Goal: Task Accomplishment & Management: Use online tool/utility

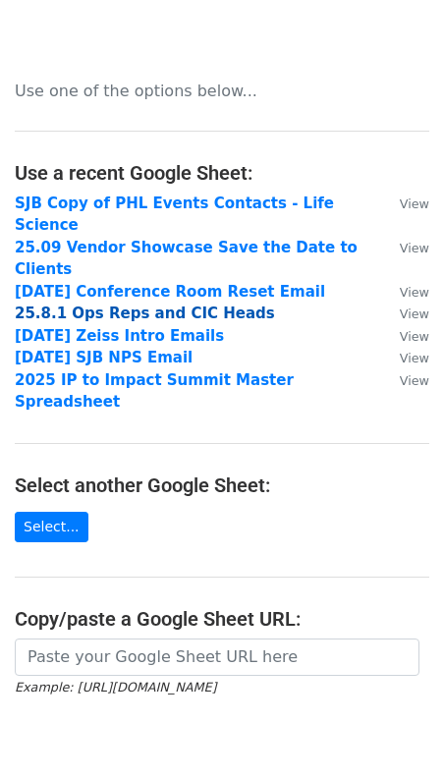
scroll to position [51, 0]
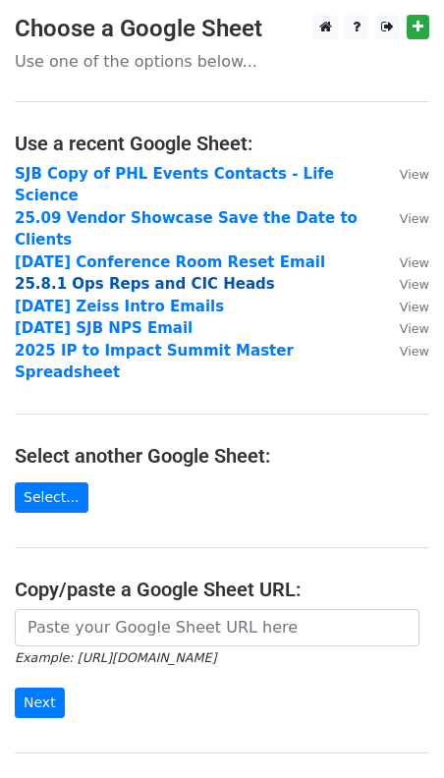
click at [159, 275] on strong "25.8.1 Ops Reps and CIC Heads" at bounding box center [145, 284] width 260 height 18
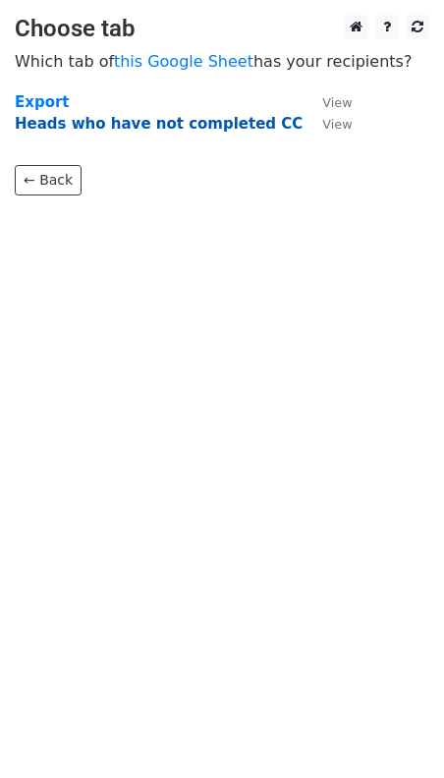
click at [139, 127] on strong "Heads who have not completed CC" at bounding box center [159, 124] width 288 height 18
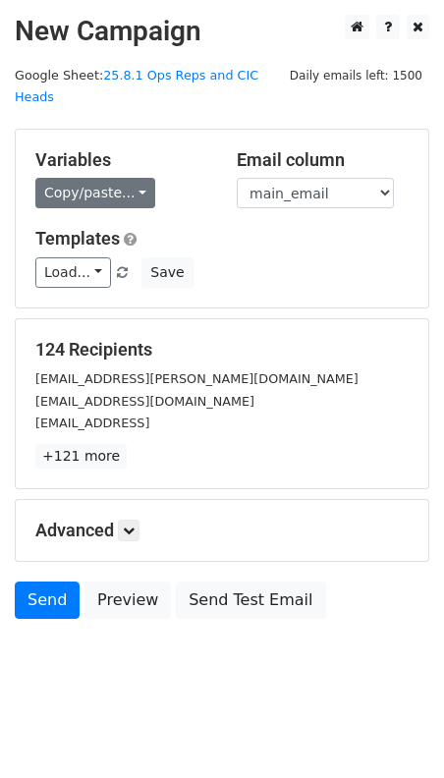
click at [145, 178] on div "Copy/paste... {{first_name}} {{last_name}} {{start_date}} {{end_date}} {{compan…" at bounding box center [121, 193] width 172 height 30
click at [129, 178] on link "Copy/paste..." at bounding box center [95, 193] width 120 height 30
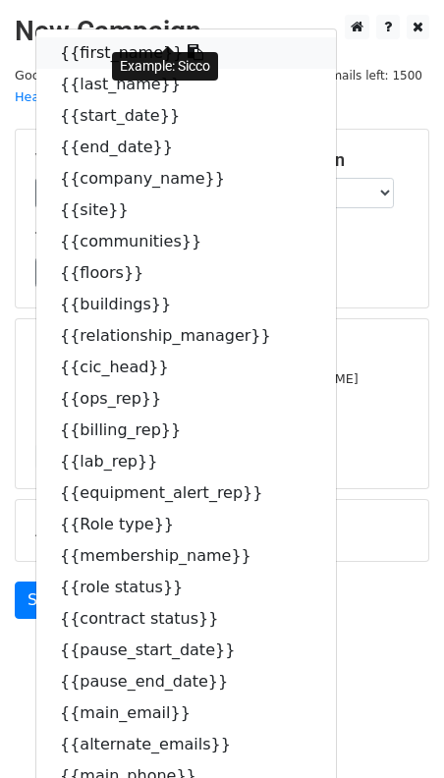
click at [105, 37] on link "{{first_name}}" at bounding box center [186, 52] width 300 height 31
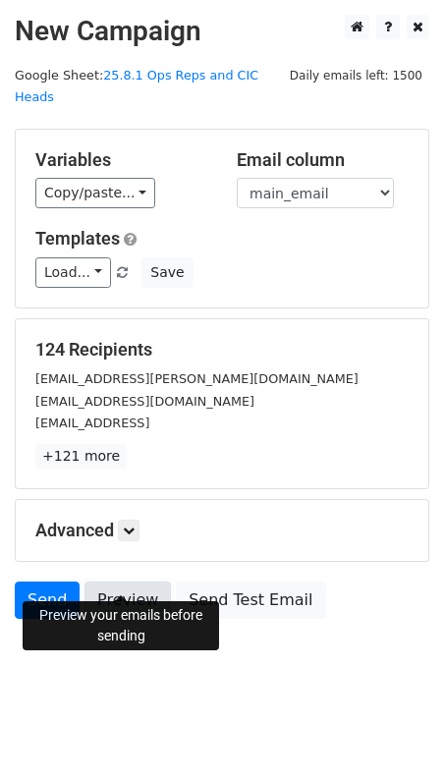
click at [133, 582] on link "Preview" at bounding box center [127, 600] width 86 height 37
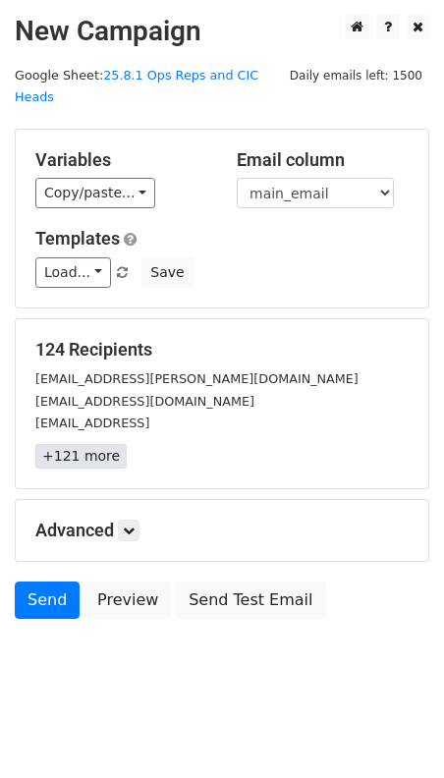
click at [87, 444] on link "+121 more" at bounding box center [80, 456] width 91 height 25
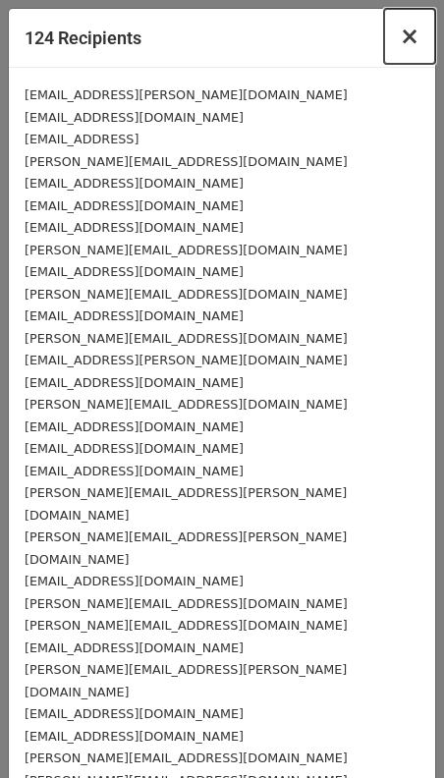
click at [411, 39] on span "×" at bounding box center [410, 37] width 20 height 28
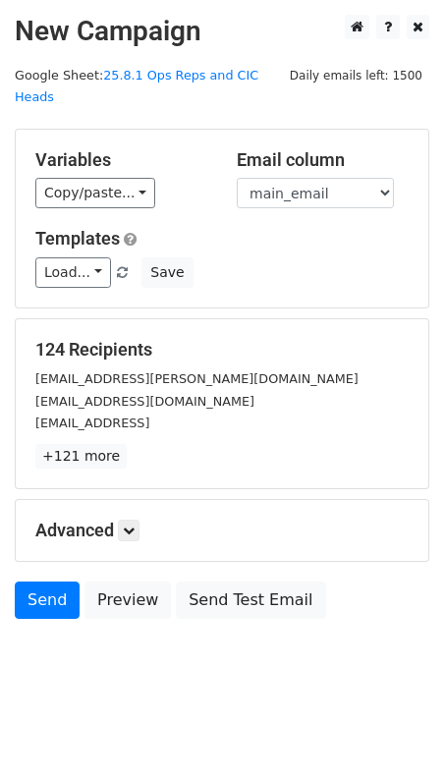
click at [127, 518] on div "Advanced Tracking Track Opens UTM Codes Track Clicks Filters Only include sprea…" at bounding box center [222, 530] width 413 height 61
click at [129, 525] on icon at bounding box center [129, 531] width 12 height 12
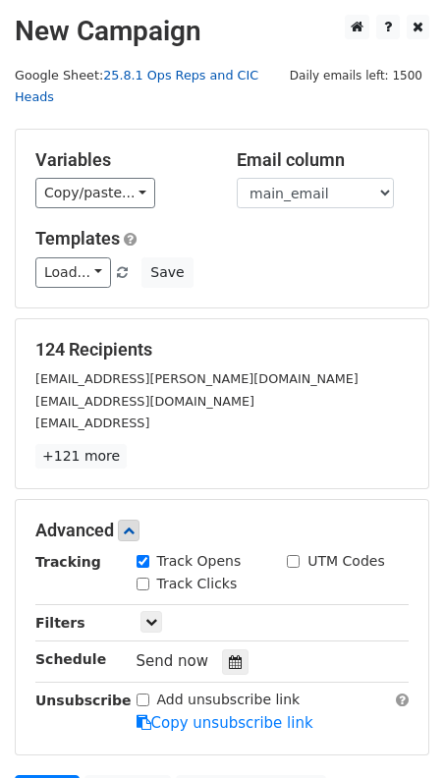
click at [167, 74] on link "25.8.1 Ops Reps and CIC Heads" at bounding box center [137, 86] width 244 height 37
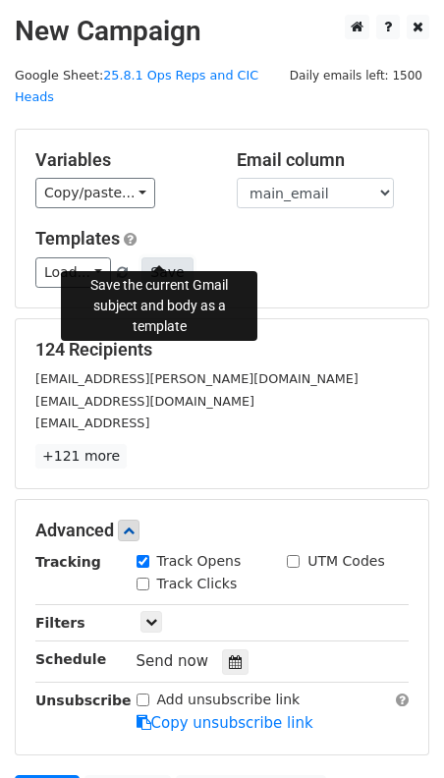
click at [163, 257] on button "Save" at bounding box center [166, 272] width 51 height 30
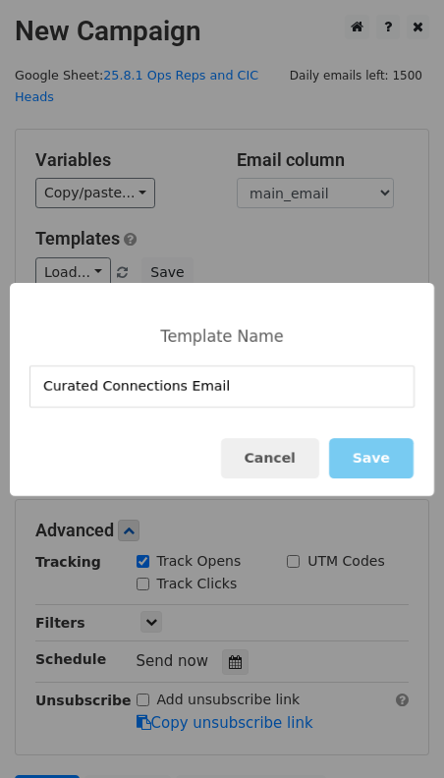
type input "Curated Connections Email"
click at [366, 456] on button "Save" at bounding box center [371, 458] width 84 height 40
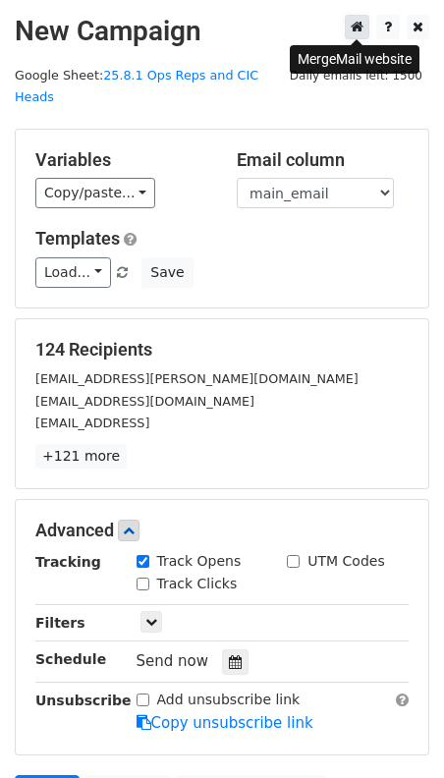
click at [365, 26] on link at bounding box center [357, 27] width 25 height 25
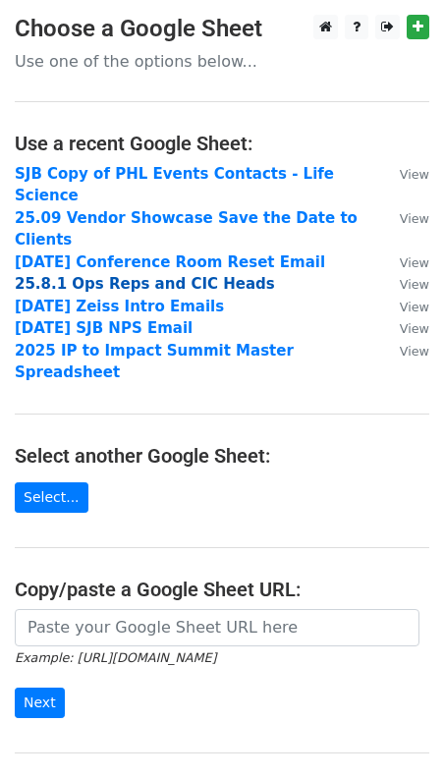
click at [160, 275] on strong "25.8.1 Ops Reps and CIC Heads" at bounding box center [145, 284] width 260 height 18
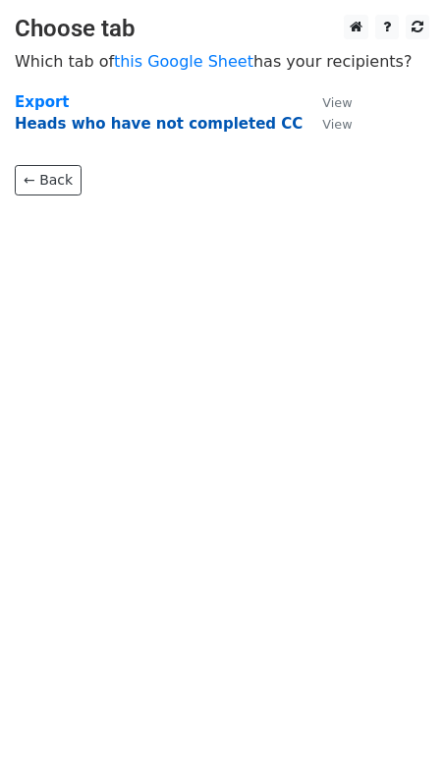
click at [134, 123] on strong "Heads who have not completed CC" at bounding box center [159, 124] width 288 height 18
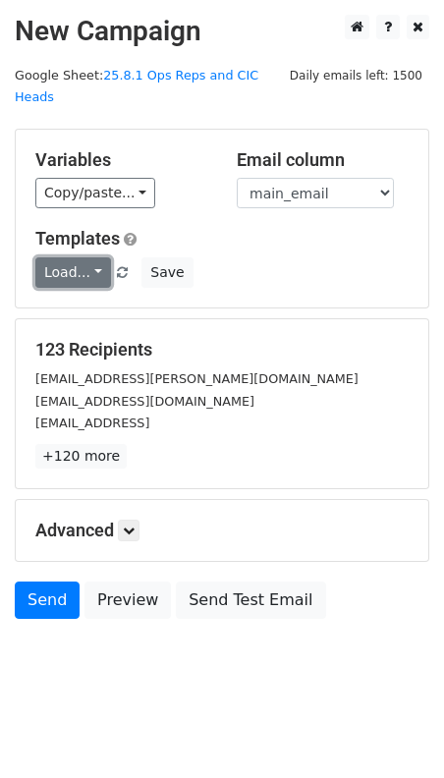
click at [96, 257] on link "Load..." at bounding box center [73, 272] width 76 height 30
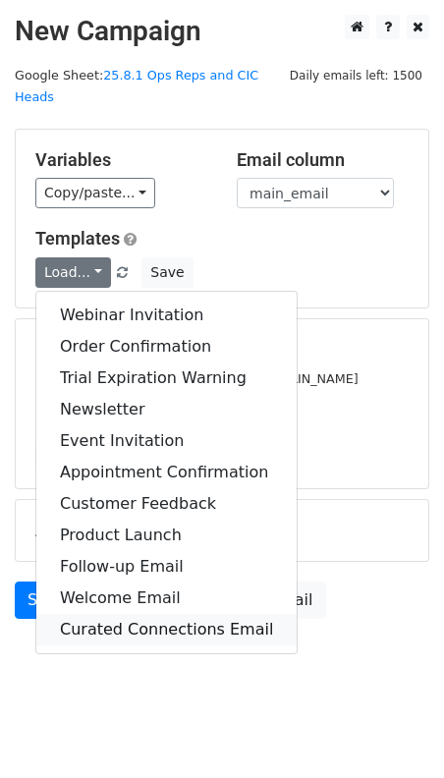
click at [209, 614] on link "Curated Connections Email" at bounding box center [166, 629] width 260 height 31
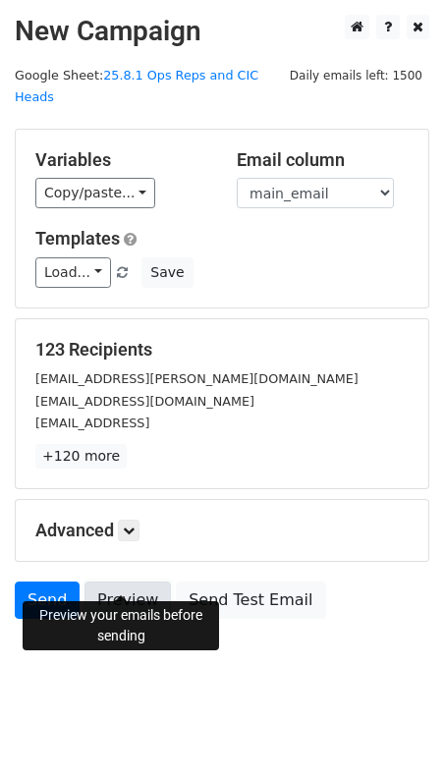
click at [129, 582] on link "Preview" at bounding box center [127, 600] width 86 height 37
click at [137, 582] on link "Preview" at bounding box center [127, 600] width 86 height 37
click at [147, 582] on link "Preview" at bounding box center [127, 600] width 86 height 37
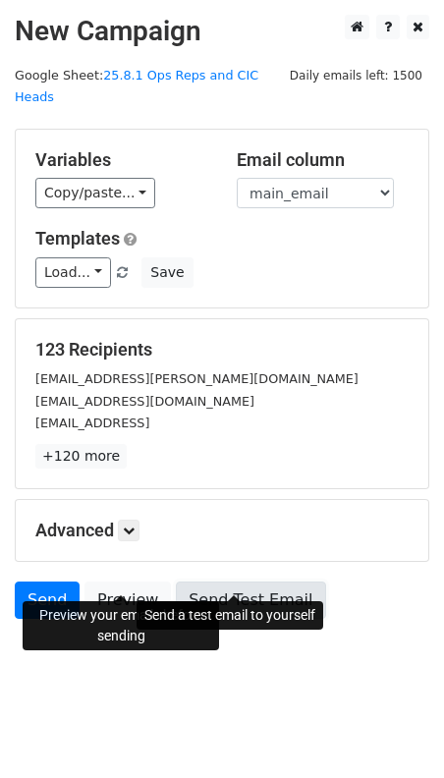
click at [232, 582] on link "Send Test Email" at bounding box center [250, 600] width 149 height 37
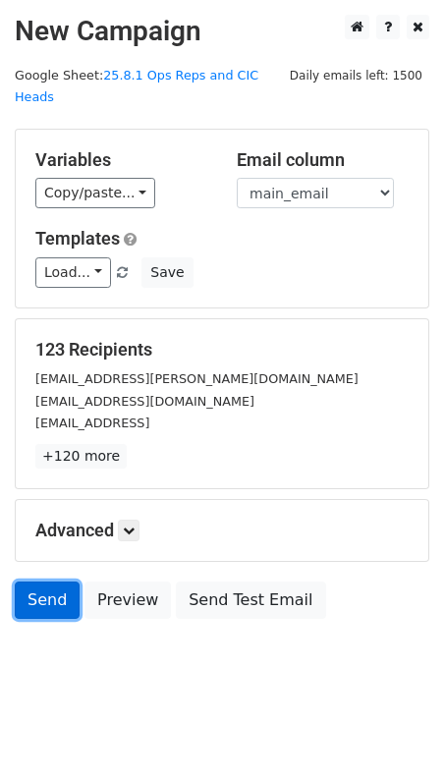
click at [51, 582] on link "Send" at bounding box center [47, 600] width 65 height 37
